Goal: Information Seeking & Learning: Learn about a topic

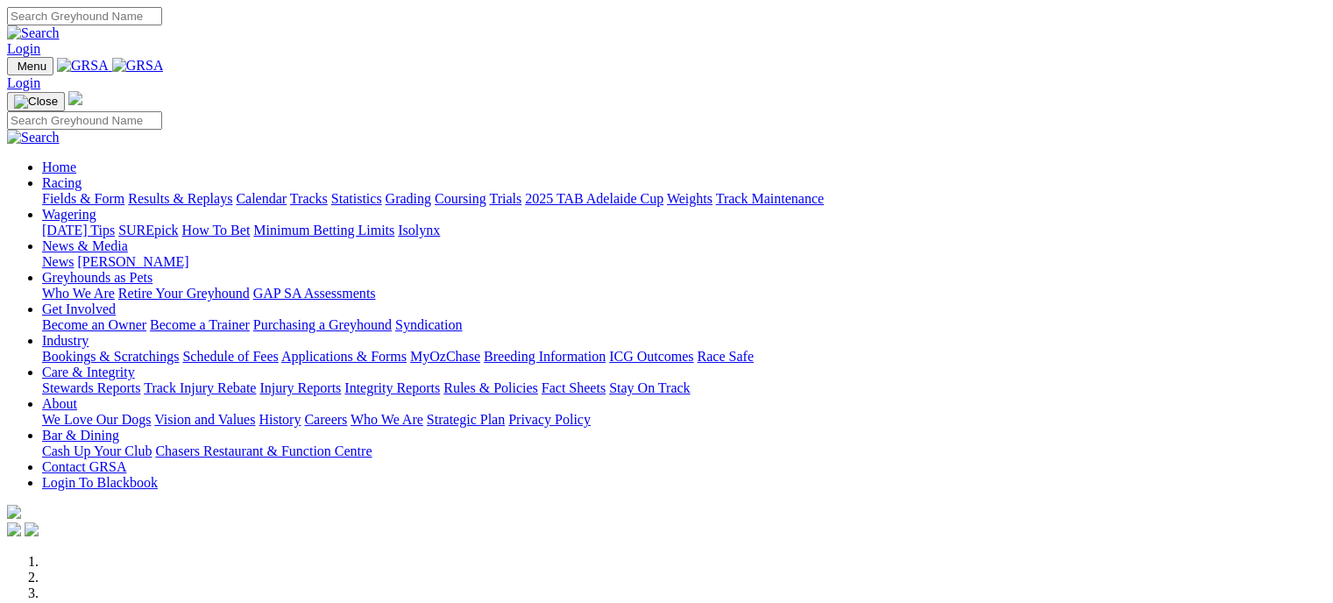
click at [71, 191] on link "Fields & Form" at bounding box center [83, 198] width 82 height 15
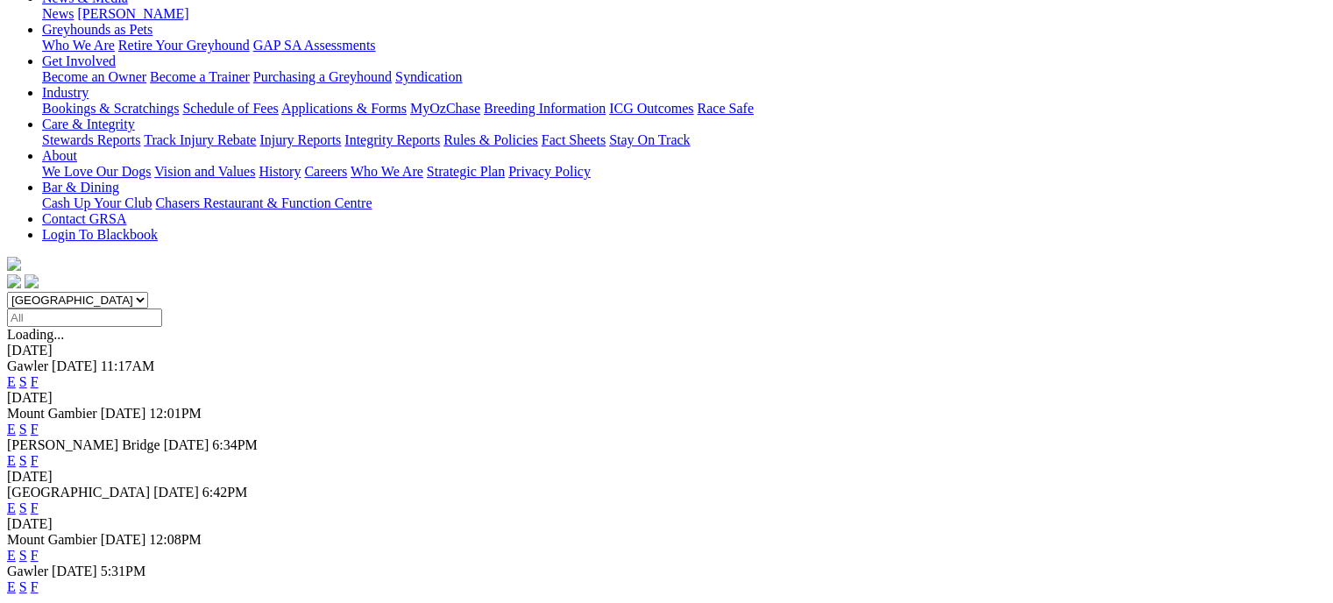
scroll to position [281, 0]
click at [39, 499] on link "F" at bounding box center [35, 506] width 8 height 15
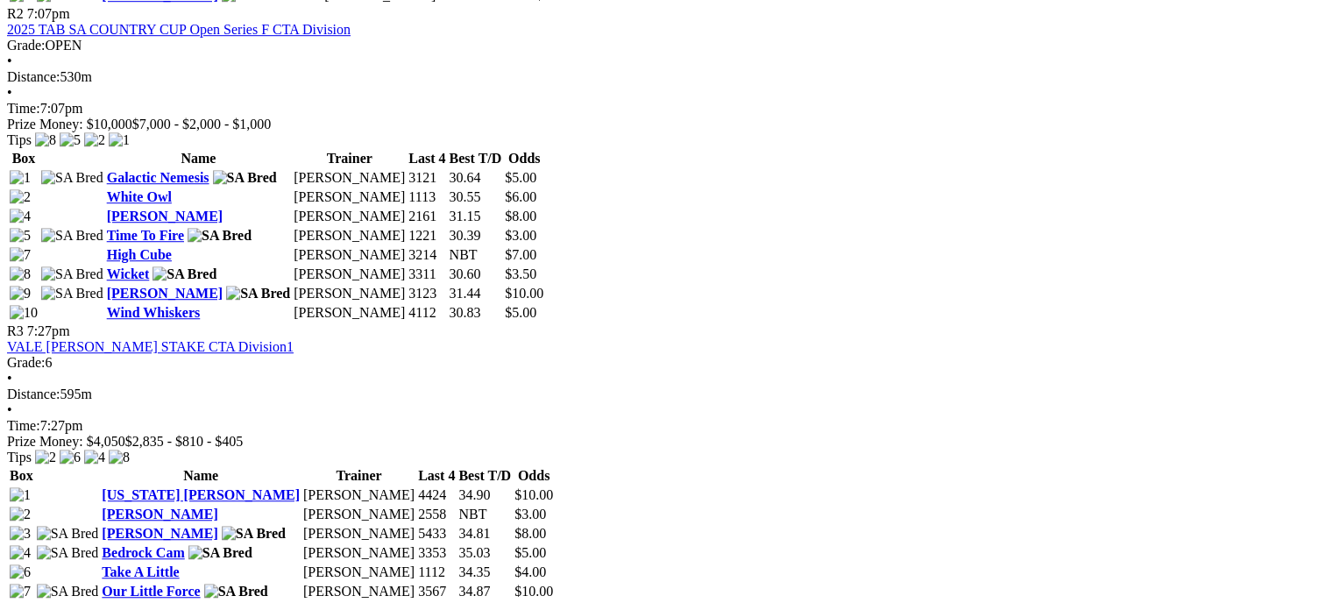
scroll to position [1227, 0]
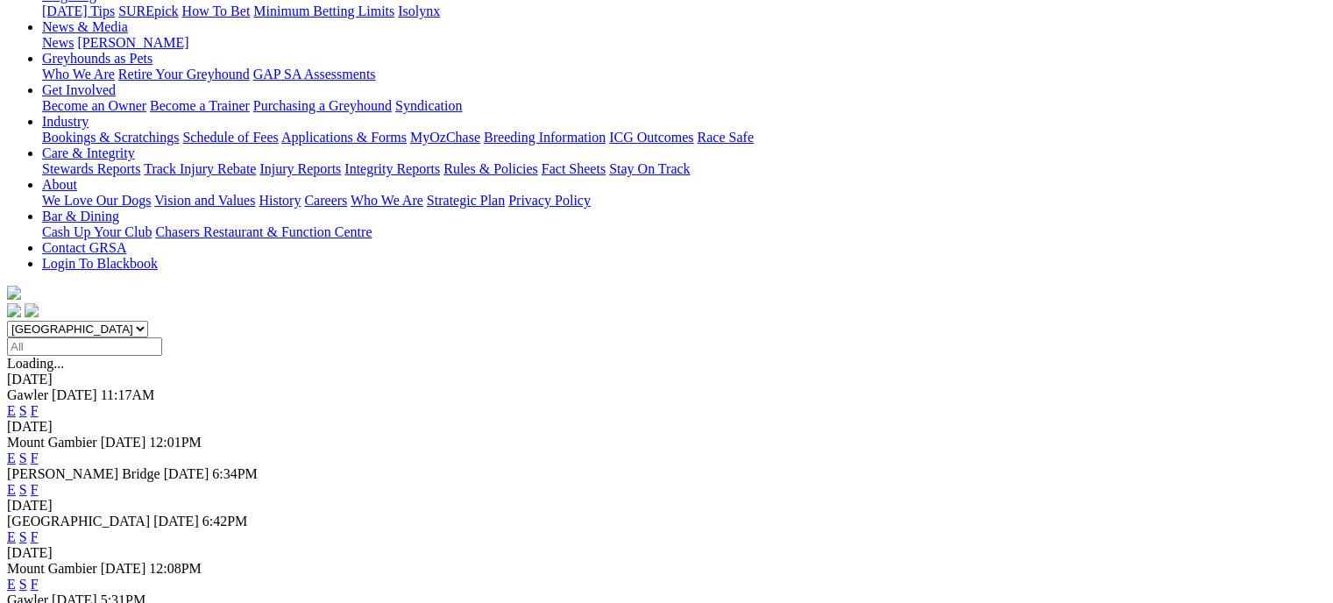
scroll to position [252, 0]
click at [39, 602] on link "F" at bounding box center [35, 614] width 8 height 15
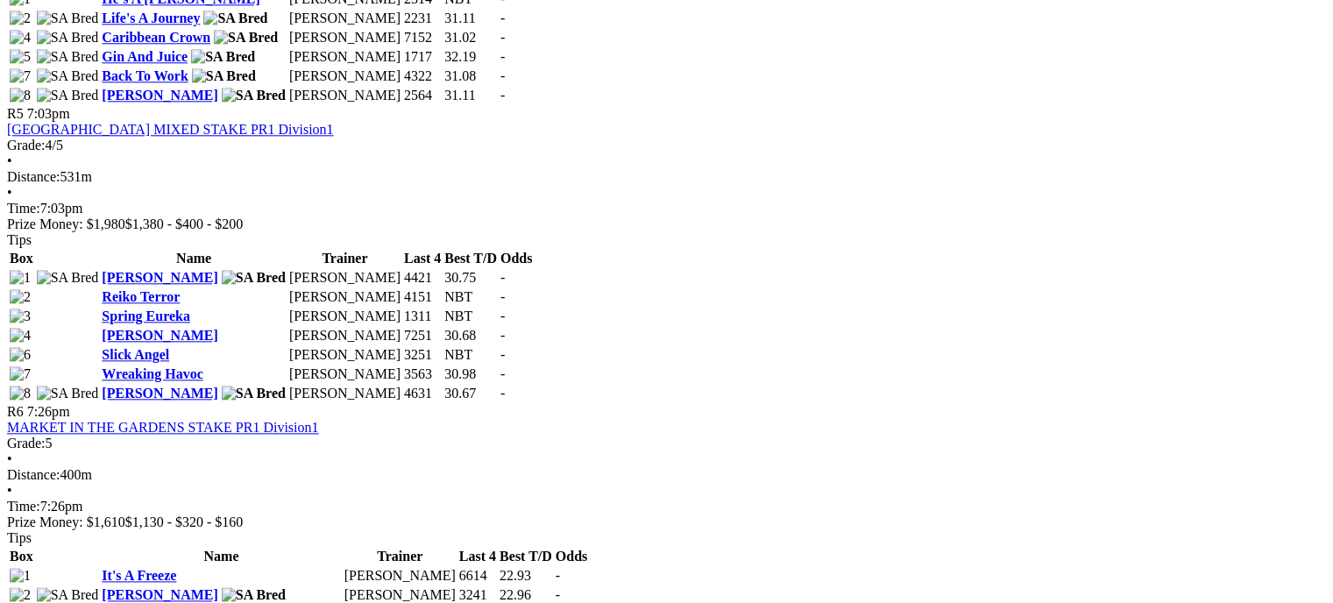
scroll to position [1982, 0]
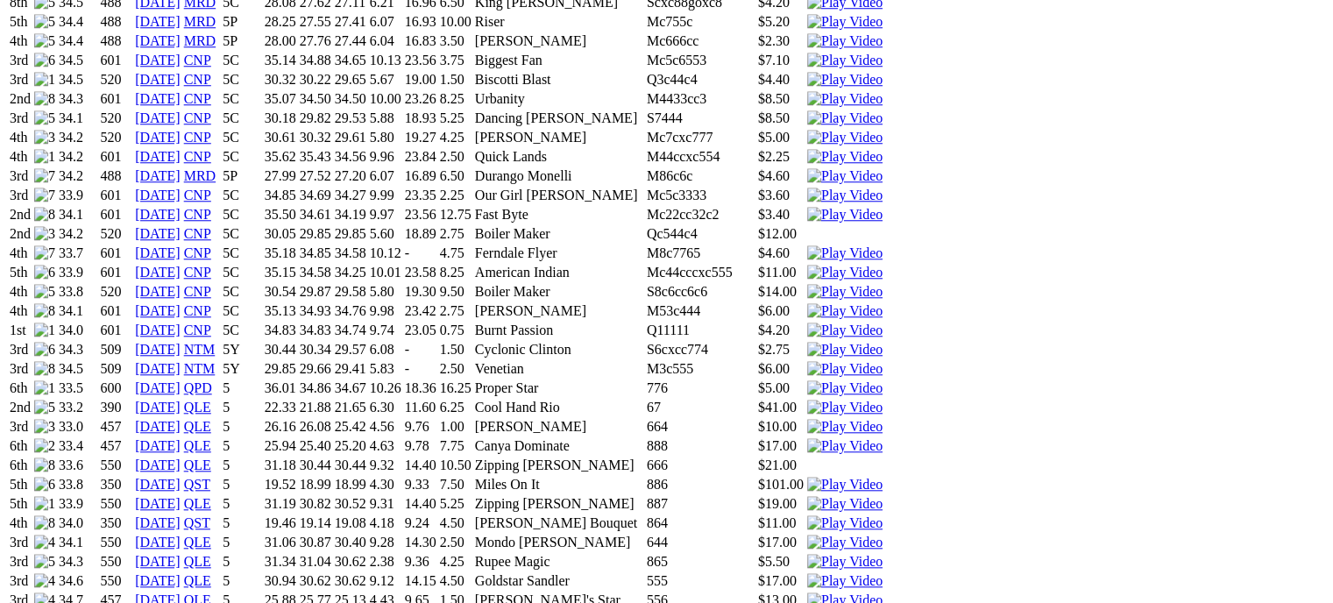
scroll to position [1624, 0]
